Goal: Task Accomplishment & Management: Use online tool/utility

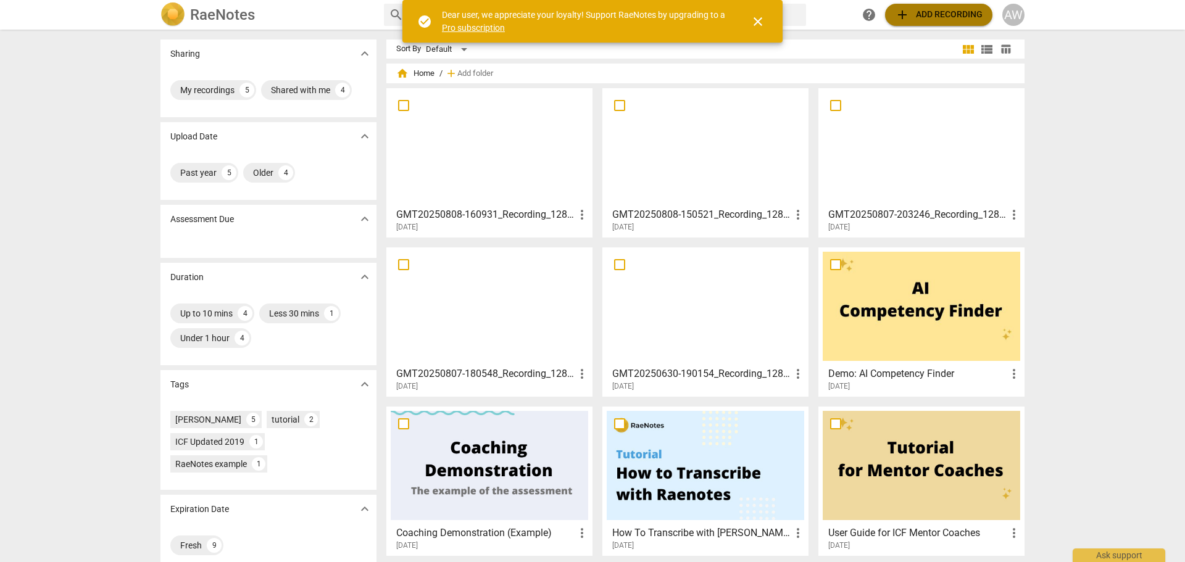
click at [914, 14] on span "add Add recording" at bounding box center [939, 14] width 88 height 15
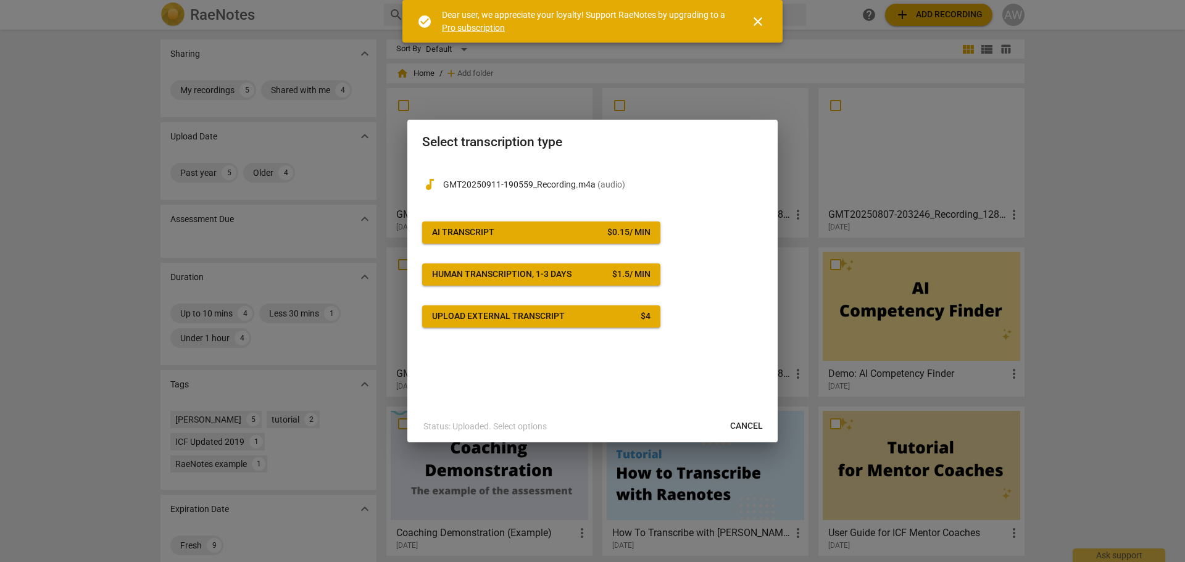
click at [526, 228] on span "AI Transcript $ 0.15 / min" at bounding box center [541, 233] width 218 height 12
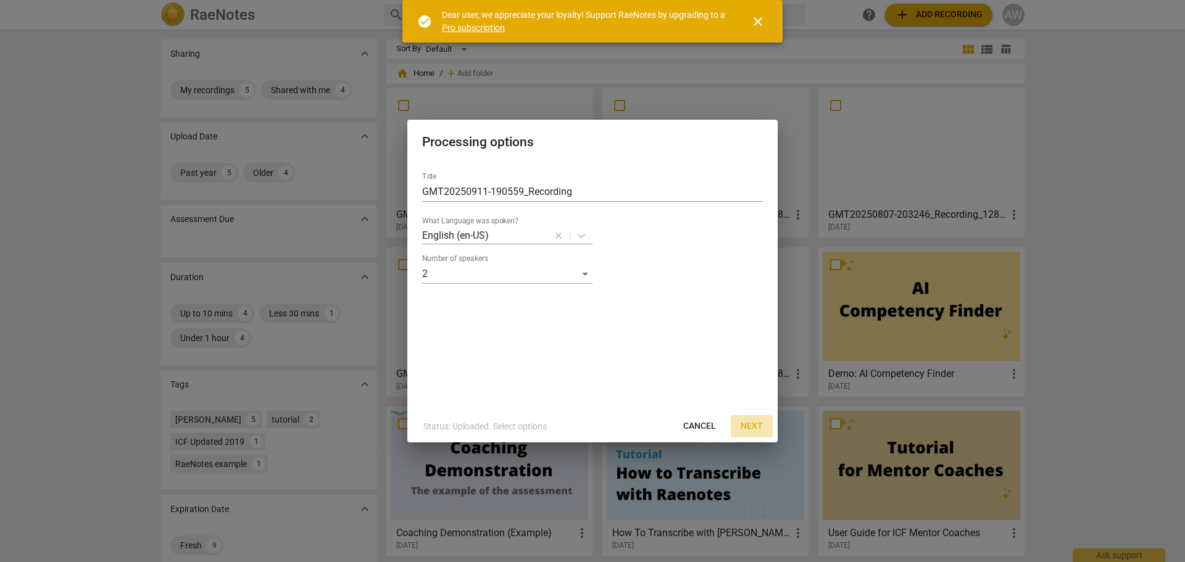
click at [754, 428] on span "Next" at bounding box center [752, 426] width 22 height 12
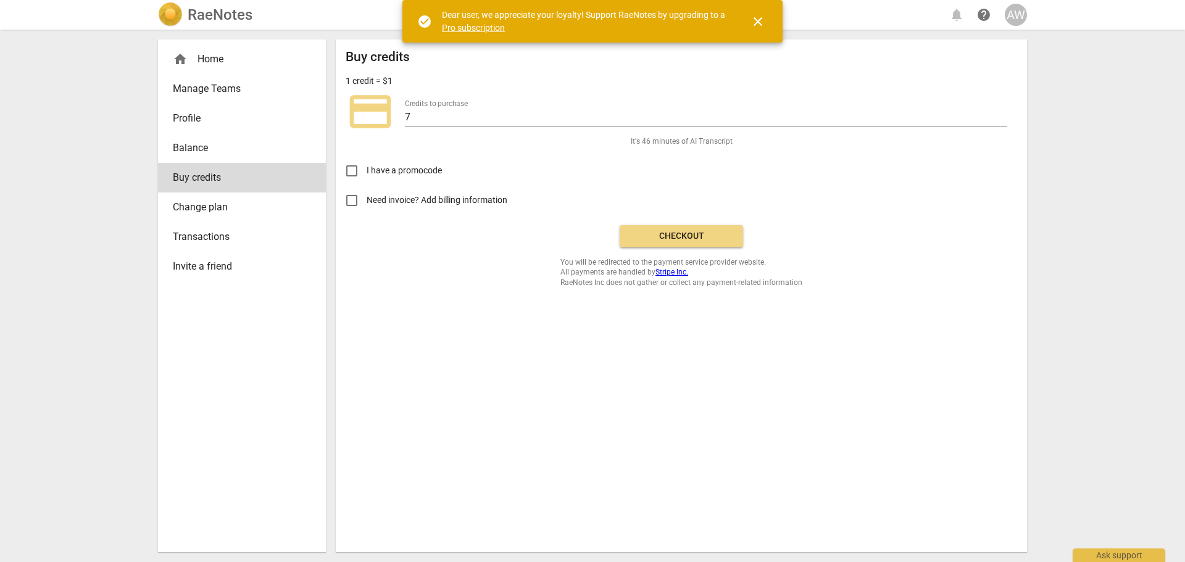
click at [677, 241] on span "Checkout" at bounding box center [682, 236] width 104 height 12
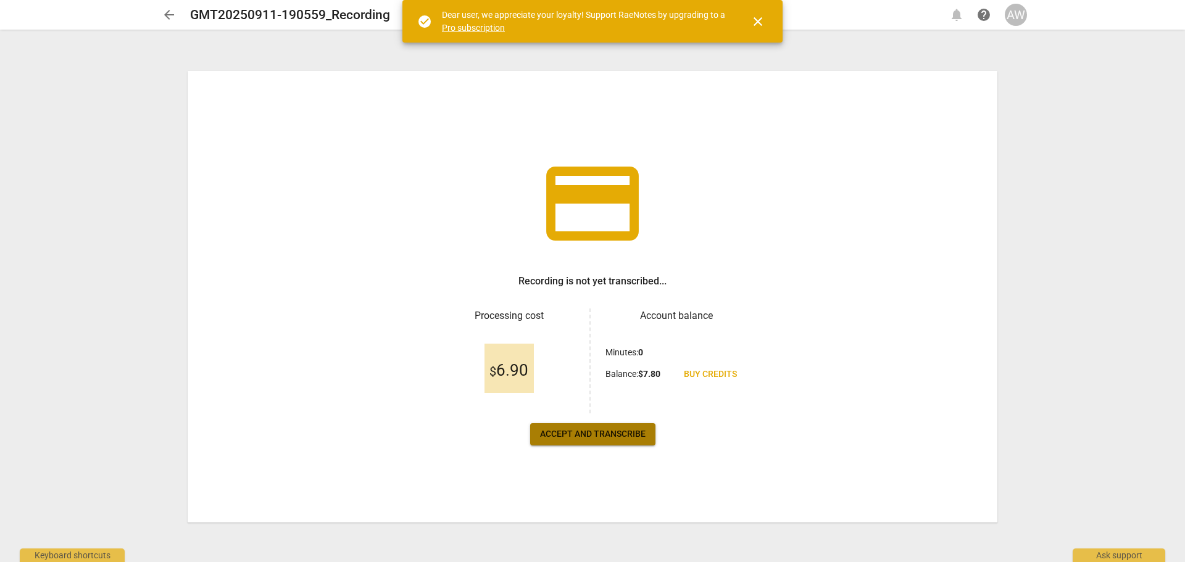
click at [605, 433] on span "Accept and transcribe" at bounding box center [593, 434] width 106 height 12
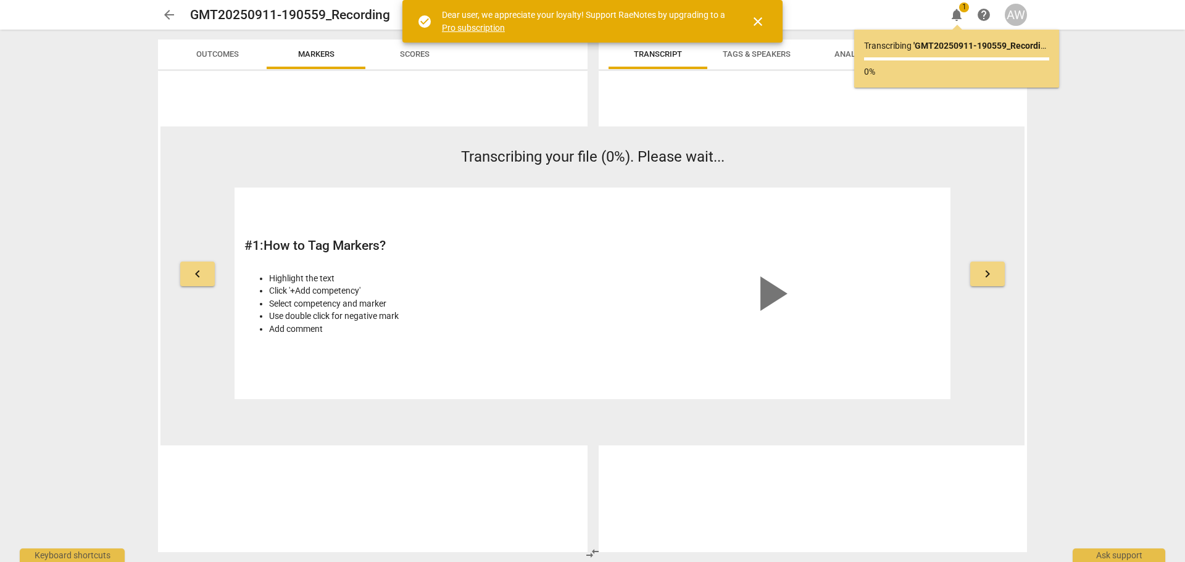
click at [763, 23] on span "close" at bounding box center [757, 21] width 15 height 15
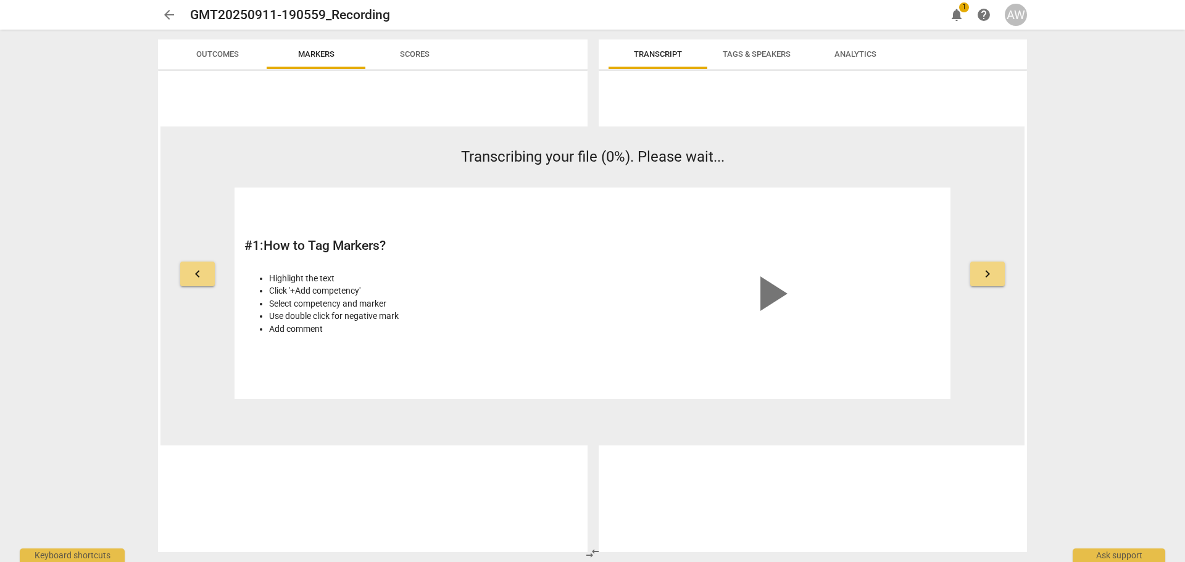
click at [961, 10] on span "1" at bounding box center [964, 7] width 10 height 10
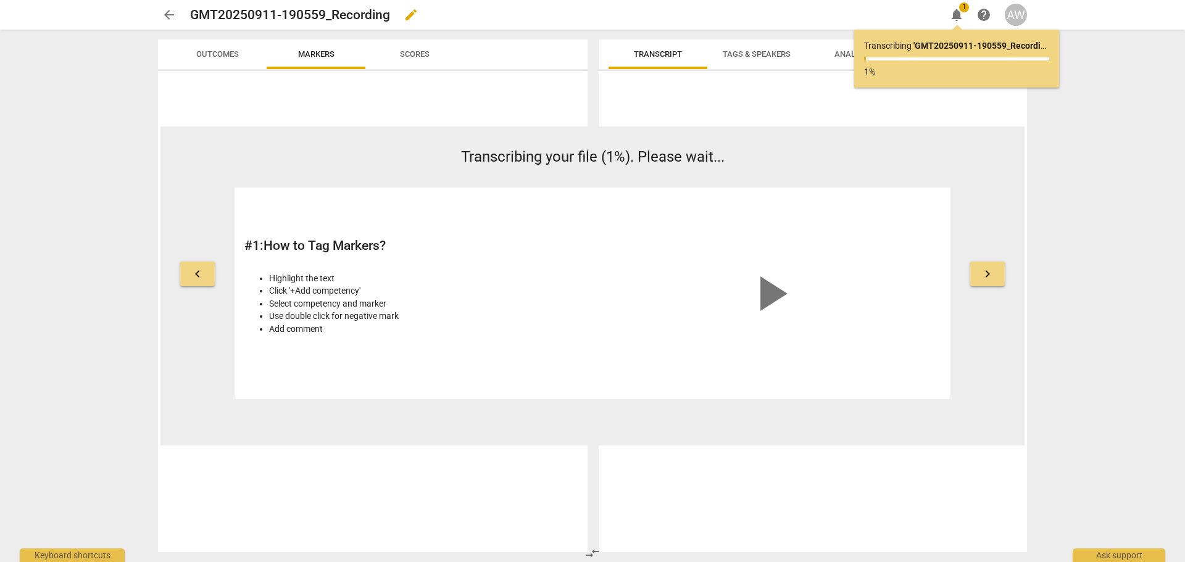
click at [750, 15] on div "GMT20250911-190559_Recording edit" at bounding box center [563, 15] width 746 height 22
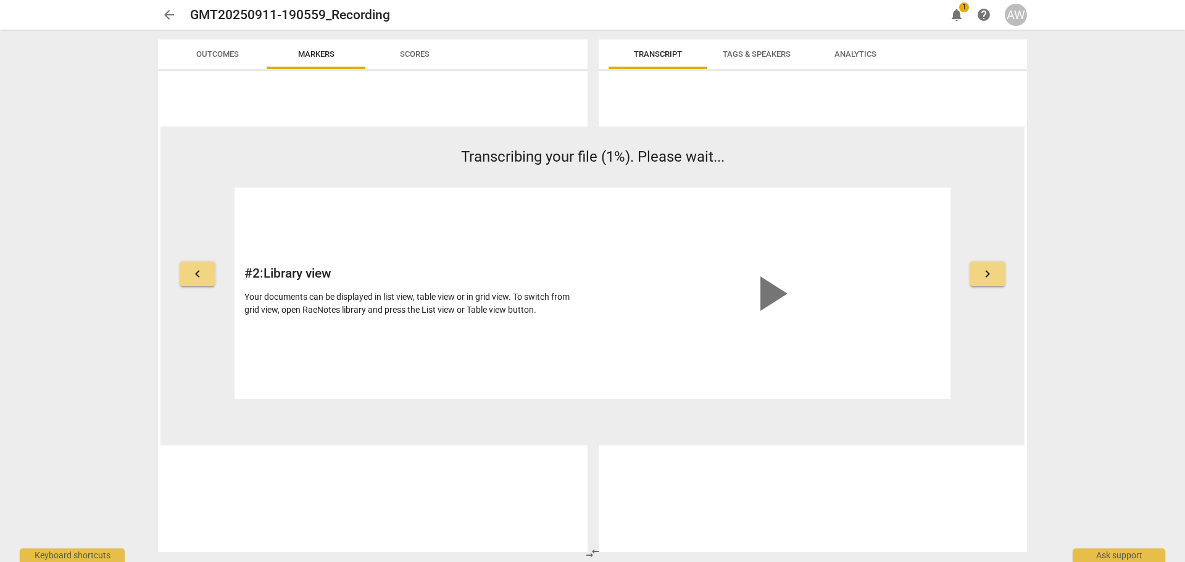
click at [956, 10] on span "notifications" at bounding box center [956, 14] width 15 height 15
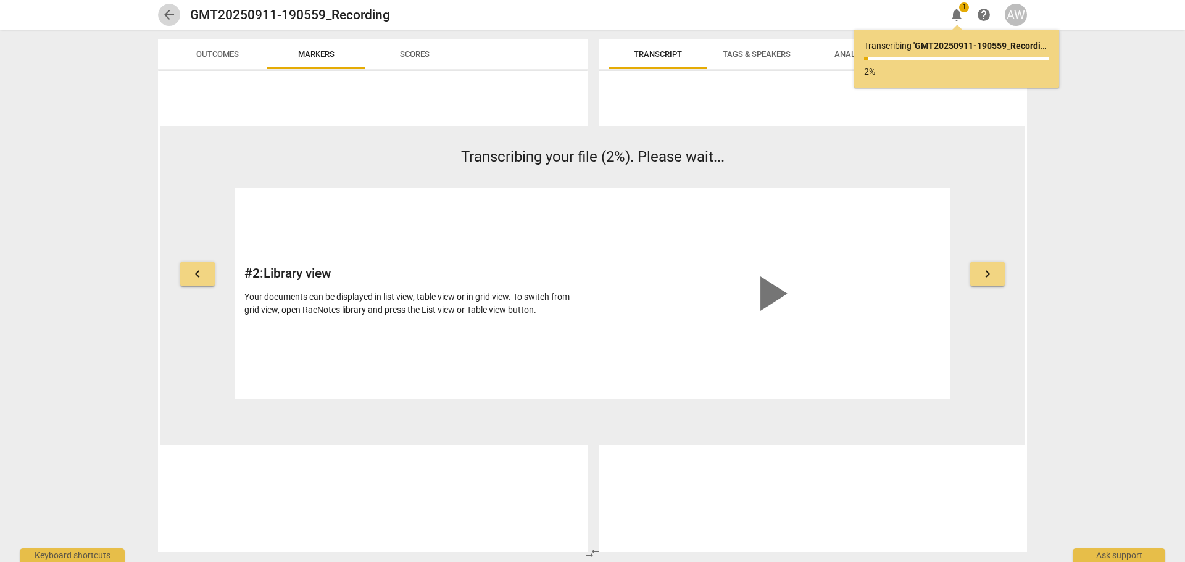
click at [171, 12] on span "arrow_back" at bounding box center [169, 14] width 15 height 15
